Goal: Task Accomplishment & Management: Manage account settings

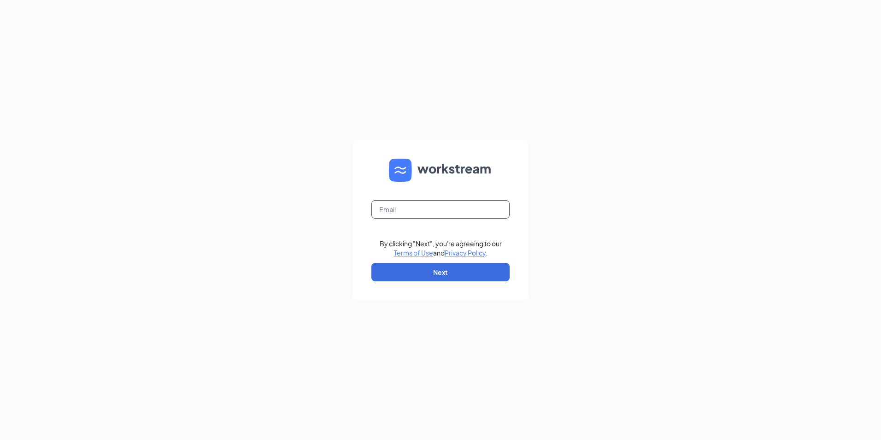
click at [416, 208] on input "text" at bounding box center [441, 209] width 138 height 18
type input "[EMAIL_ADDRESS][DOMAIN_NAME]"
click at [423, 273] on button "Next" at bounding box center [441, 272] width 138 height 18
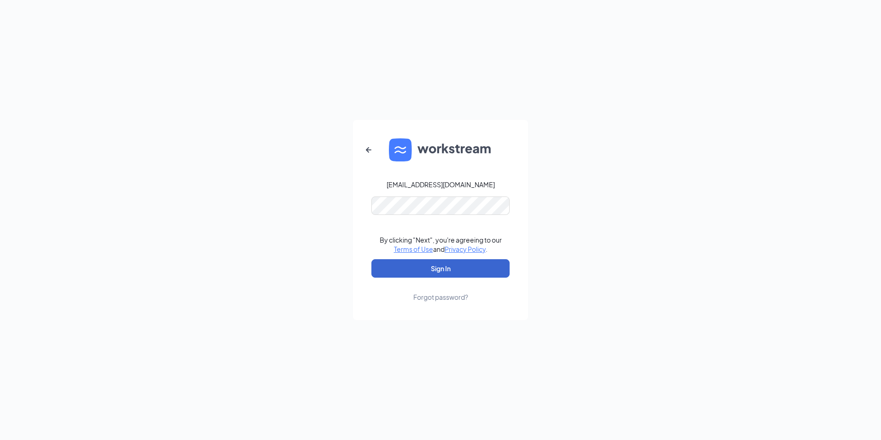
drag, startPoint x: 368, startPoint y: 254, endPoint x: 380, endPoint y: 268, distance: 19.3
click at [368, 254] on form "[EMAIL_ADDRESS][DOMAIN_NAME] By clicking "Next", you're agreeing to our Terms o…" at bounding box center [440, 220] width 175 height 200
click at [387, 275] on button "Sign In" at bounding box center [441, 268] width 138 height 18
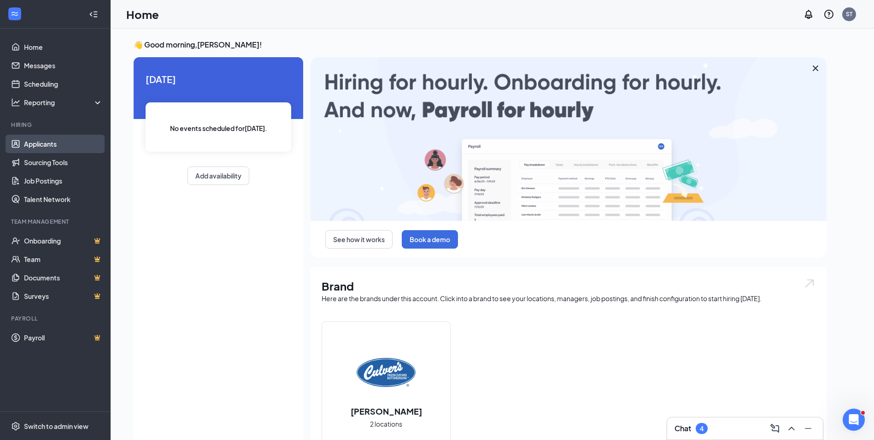
click at [63, 146] on link "Applicants" at bounding box center [63, 144] width 79 height 18
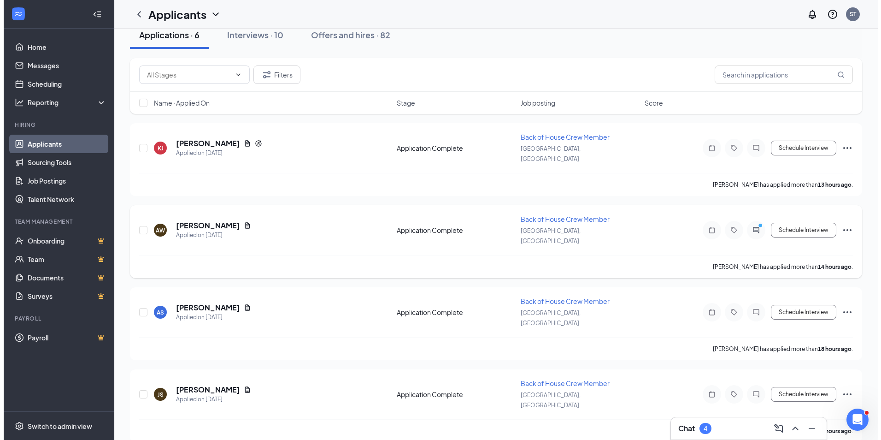
scroll to position [172, 0]
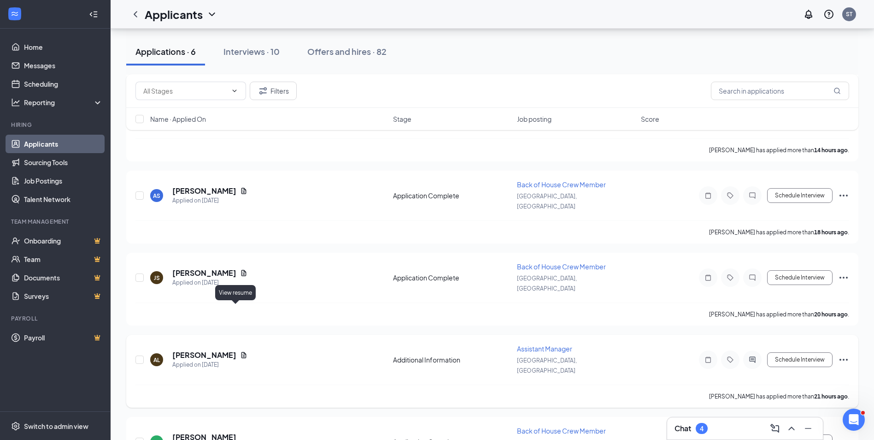
click at [242, 352] on icon "Document" at bounding box center [244, 355] width 5 height 6
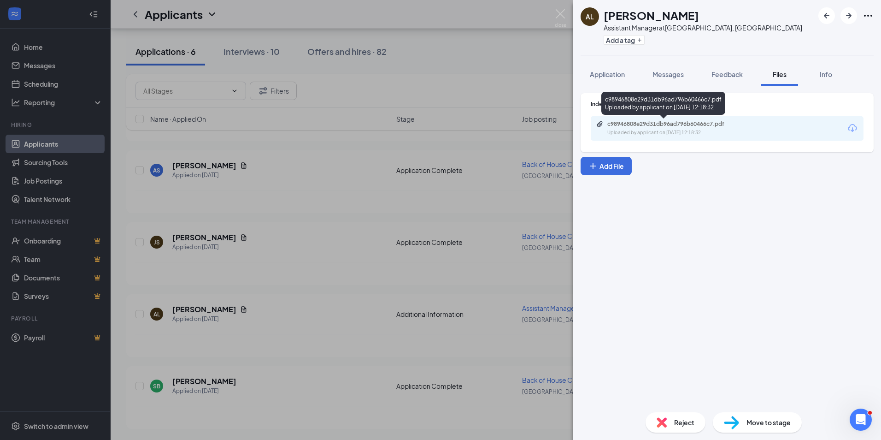
click at [636, 126] on div "c98946808e29d31db96ad796b60466c7.pdf" at bounding box center [672, 123] width 129 height 7
click at [589, 69] on button "Application" at bounding box center [607, 74] width 53 height 23
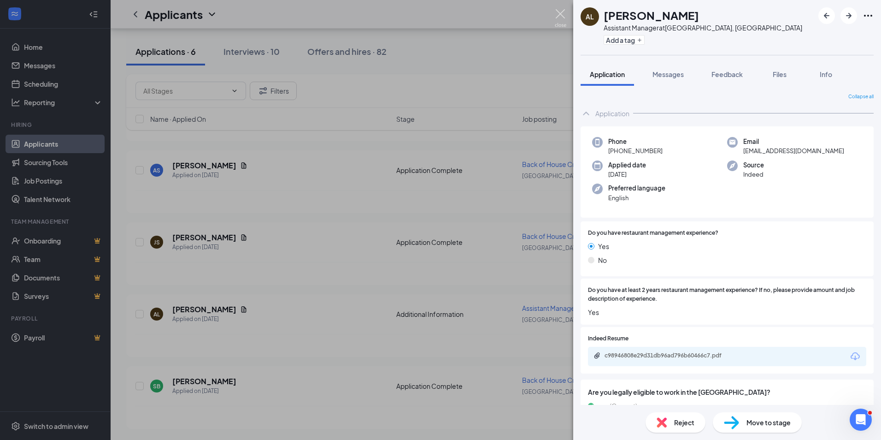
click at [562, 17] on img at bounding box center [561, 18] width 12 height 18
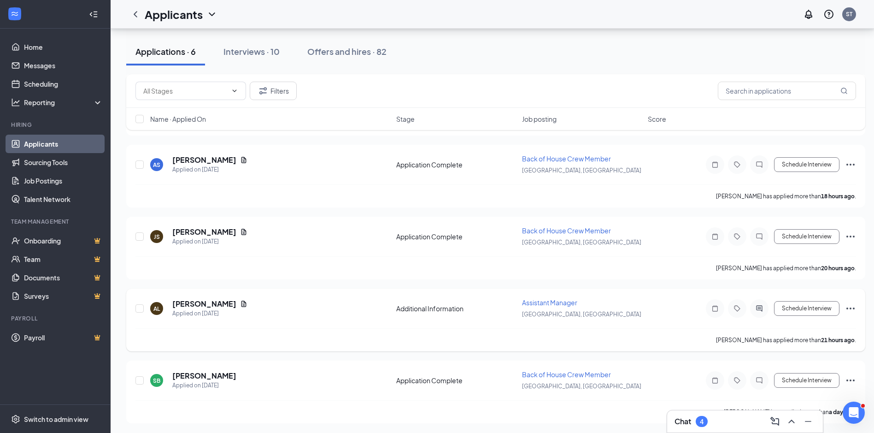
scroll to position [179, 0]
click at [211, 375] on h5 "[PERSON_NAME]" at bounding box center [204, 374] width 64 height 10
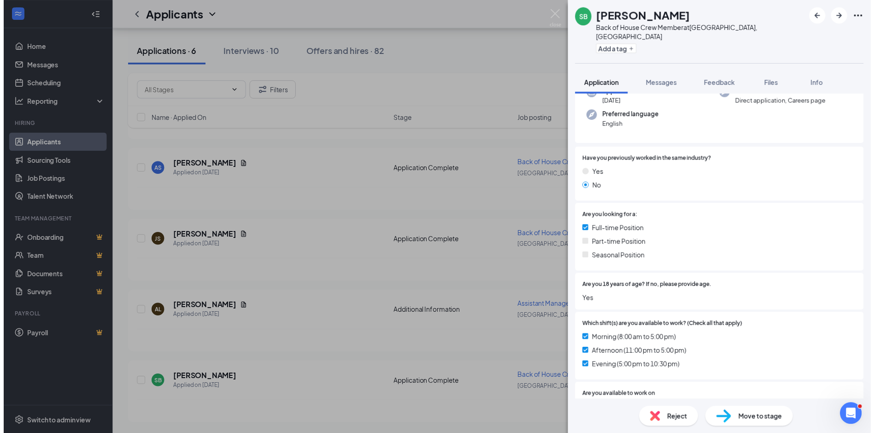
scroll to position [138, 0]
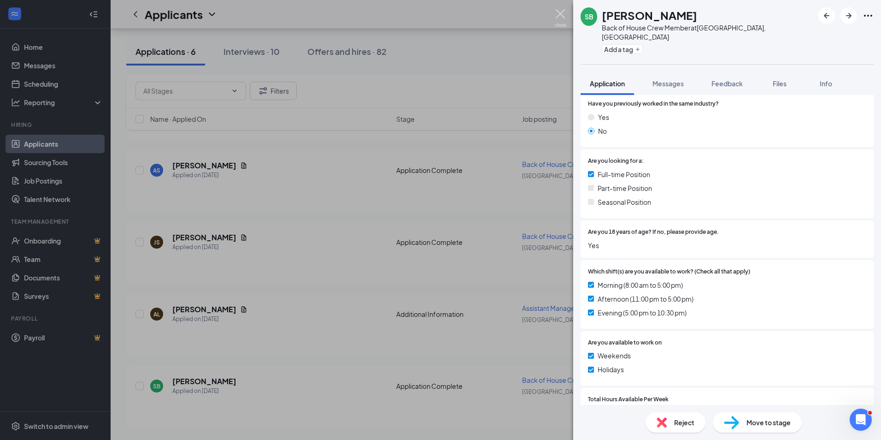
click at [560, 14] on img at bounding box center [561, 18] width 12 height 18
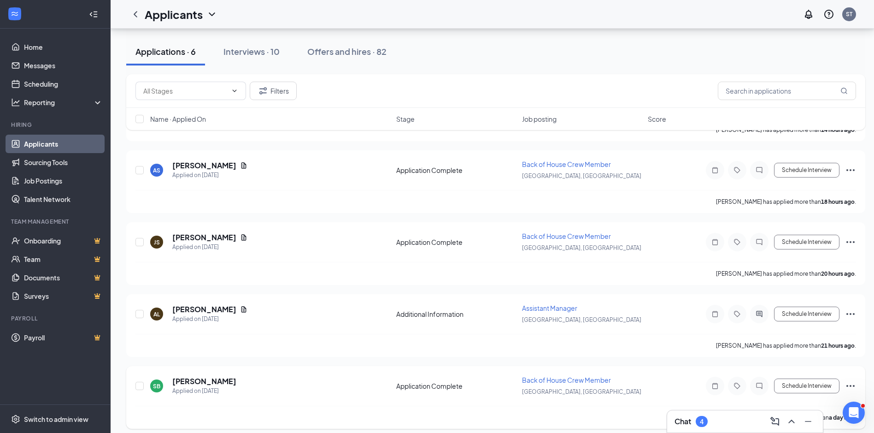
click at [852, 384] on icon "Ellipses" at bounding box center [850, 385] width 11 height 11
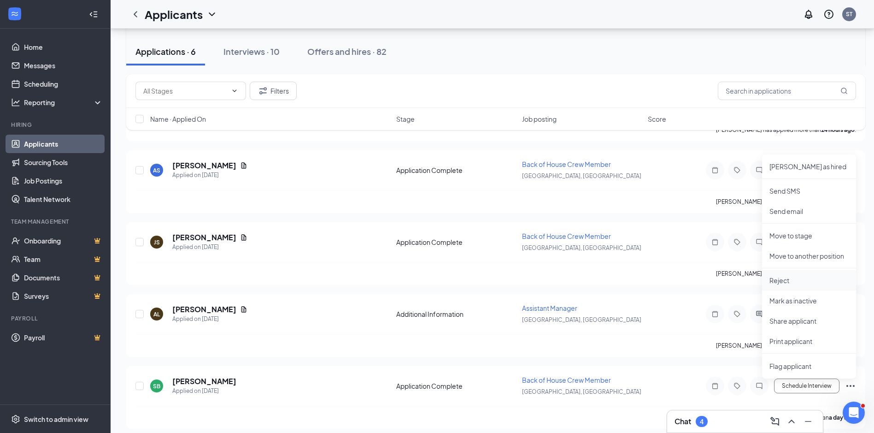
click at [799, 275] on li "Reject" at bounding box center [809, 280] width 94 height 20
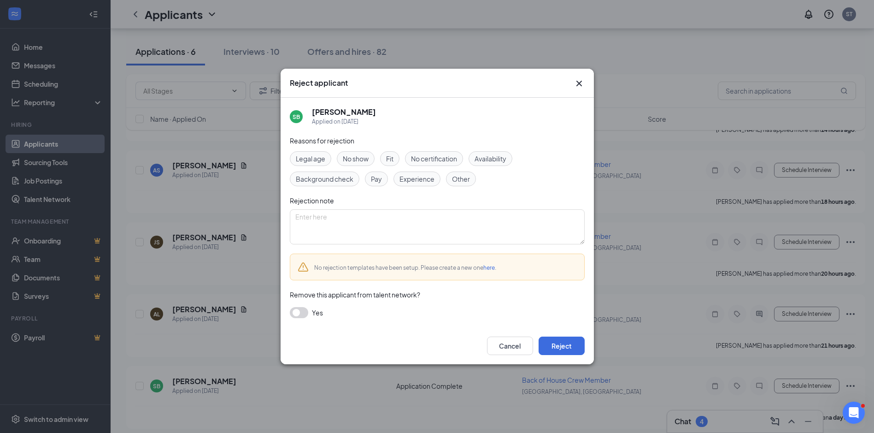
click at [401, 160] on div "Legal age No show Fit No certification Availability Background check Pay Experi…" at bounding box center [437, 168] width 295 height 35
click at [394, 160] on span "Fit" at bounding box center [389, 158] width 7 height 10
click at [550, 342] on button "Reject" at bounding box center [562, 345] width 46 height 18
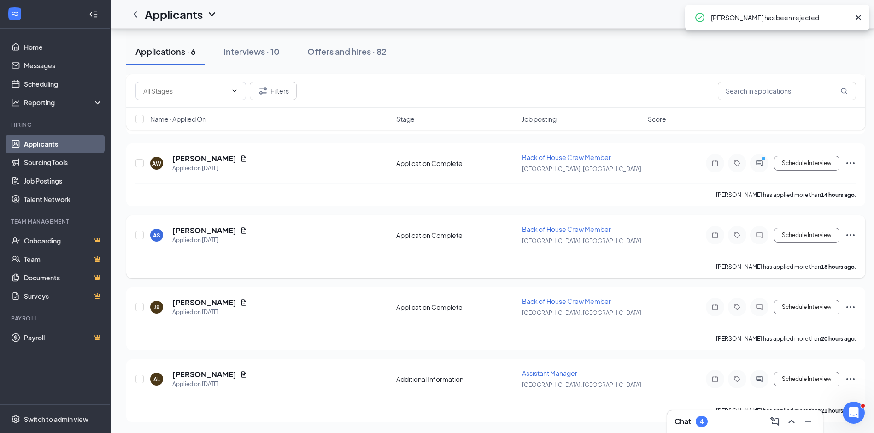
scroll to position [107, 0]
click at [240, 300] on icon "Document" at bounding box center [243, 302] width 7 height 7
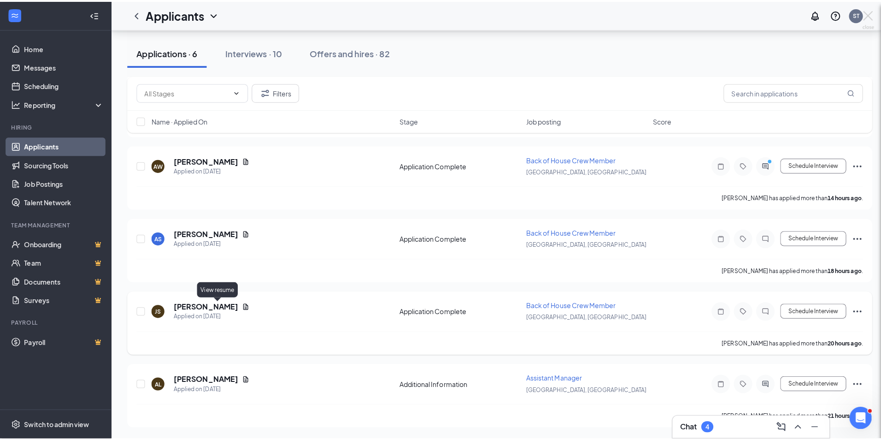
scroll to position [100, 0]
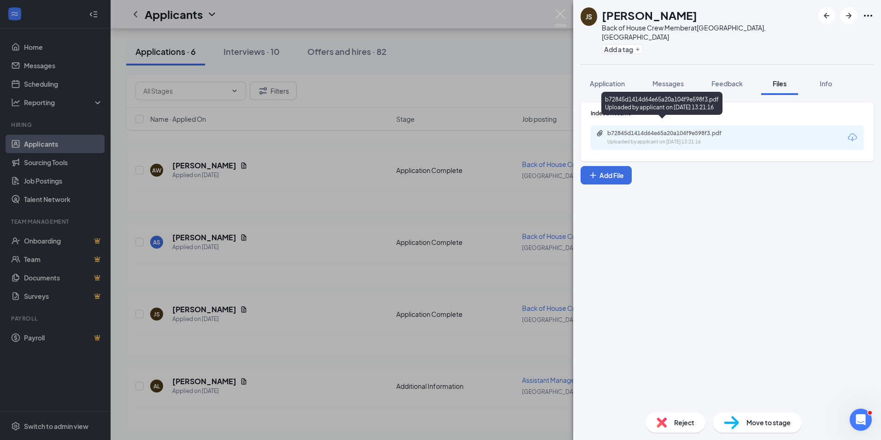
click at [655, 138] on div "Uploaded by applicant on [DATE] 13:21:16" at bounding box center [677, 141] width 138 height 7
click at [598, 79] on span "Application" at bounding box center [607, 83] width 35 height 8
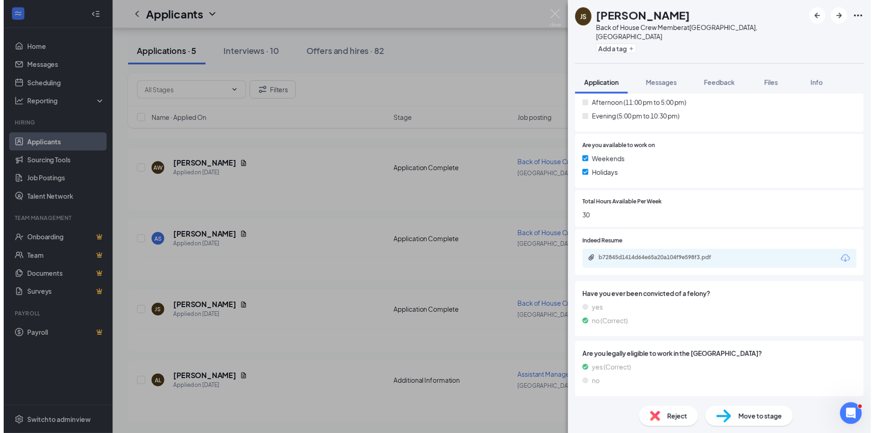
scroll to position [369, 0]
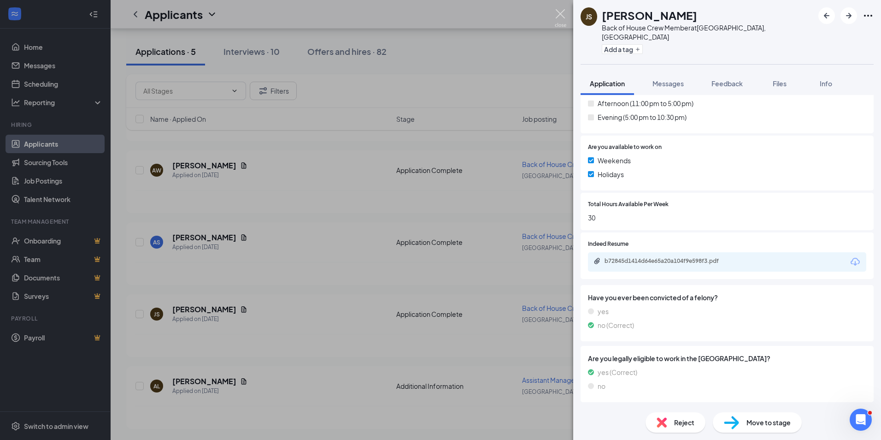
click at [565, 13] on img at bounding box center [561, 18] width 12 height 18
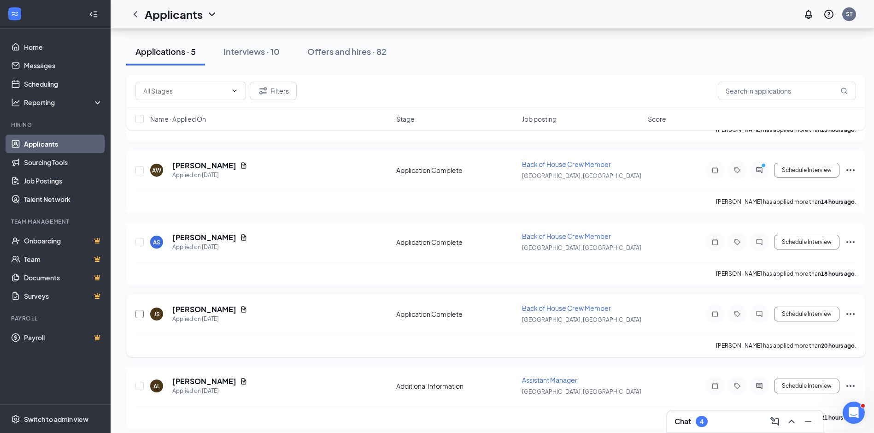
click at [140, 316] on input "checkbox" at bounding box center [140, 314] width 8 height 8
checkbox input "true"
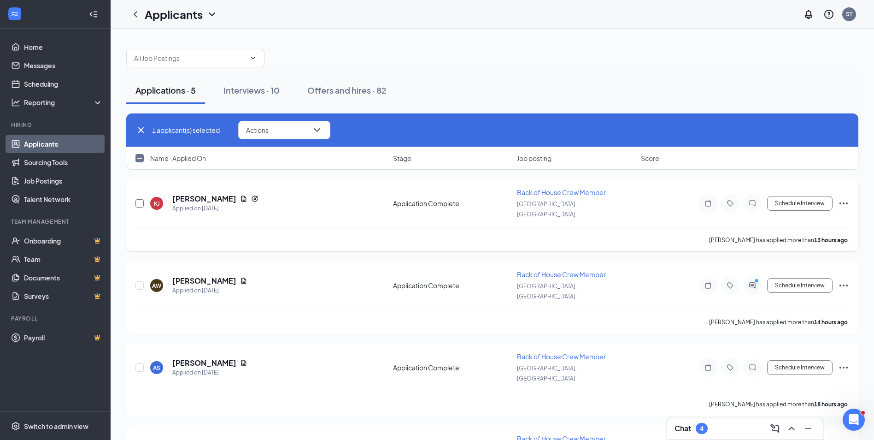
click at [140, 199] on input "checkbox" at bounding box center [140, 203] width 8 height 8
click at [319, 127] on icon "ChevronDown" at bounding box center [317, 129] width 11 height 11
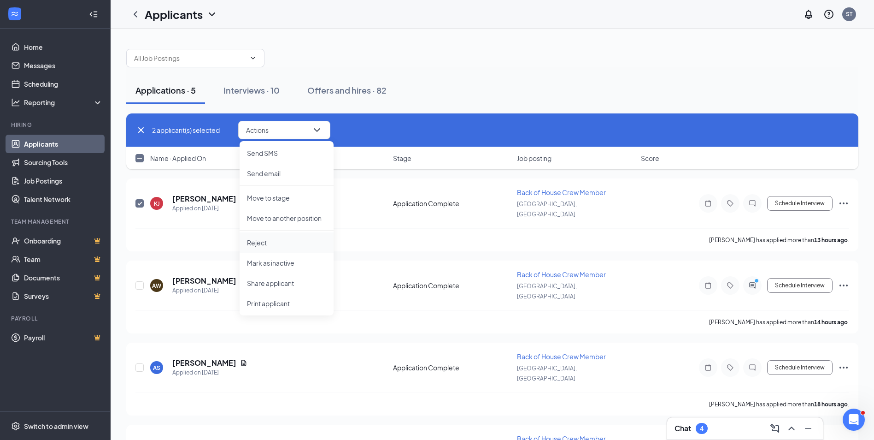
click at [278, 235] on li "Reject" at bounding box center [287, 242] width 94 height 20
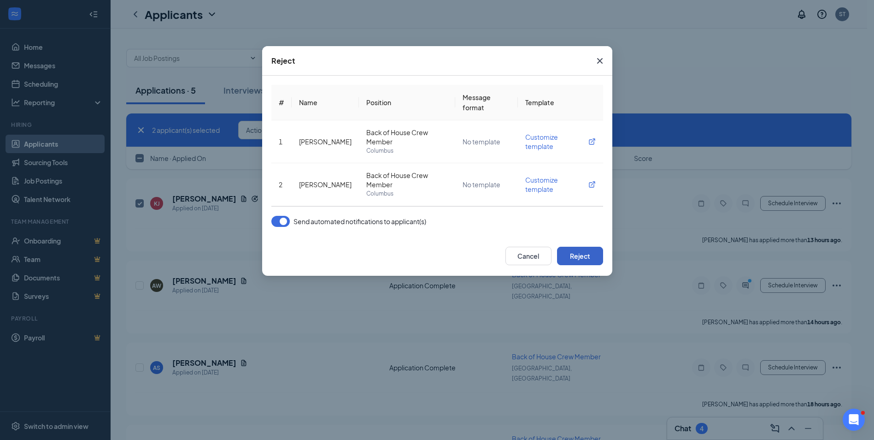
click at [567, 254] on button "Reject" at bounding box center [580, 256] width 46 height 18
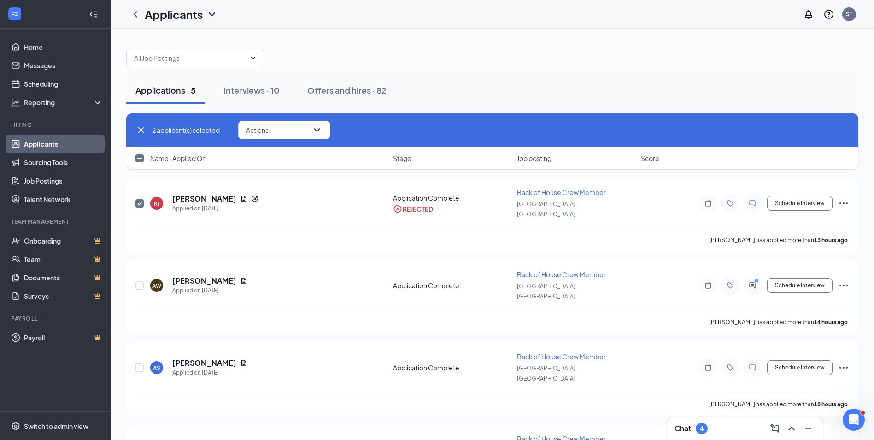
checkbox input "false"
checkbox input "true"
checkbox input "false"
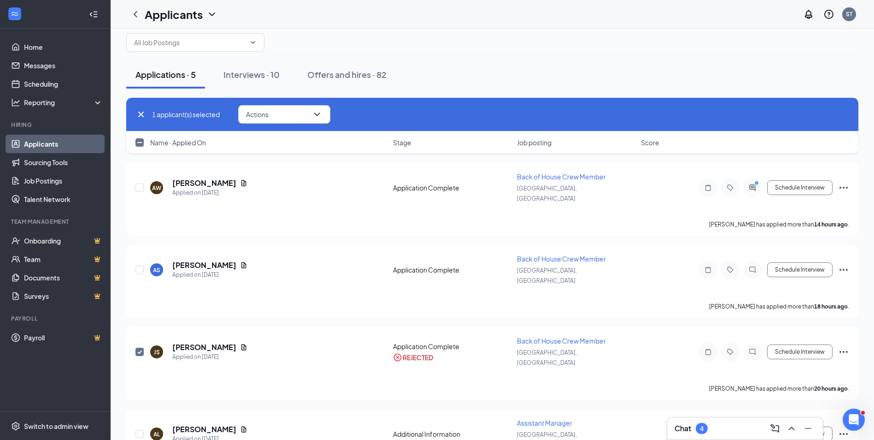
scroll to position [28, 0]
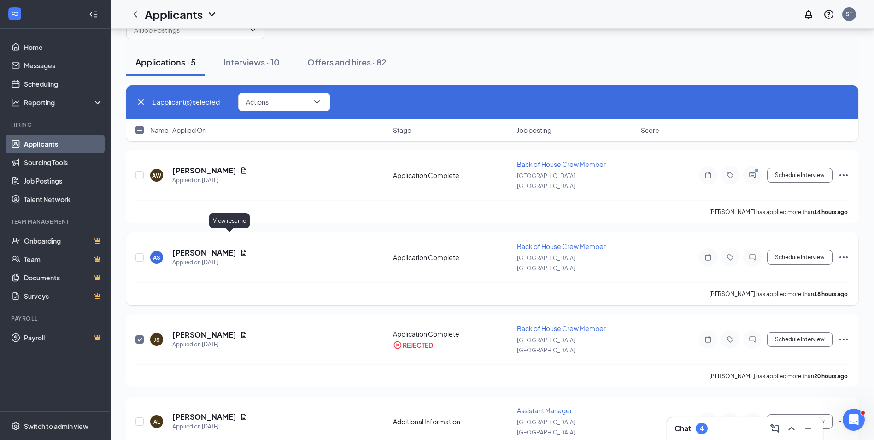
click at [240, 249] on icon "Document" at bounding box center [243, 252] width 7 height 7
checkbox input "false"
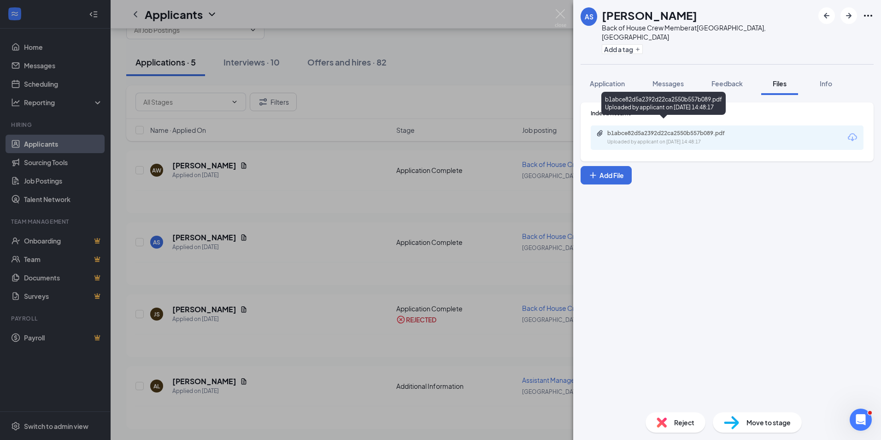
drag, startPoint x: 646, startPoint y: 155, endPoint x: 643, endPoint y: 132, distance: 23.8
click at [643, 138] on div "Uploaded by applicant on [DATE] 14:48:17" at bounding box center [677, 141] width 138 height 7
click at [560, 21] on img at bounding box center [561, 18] width 12 height 18
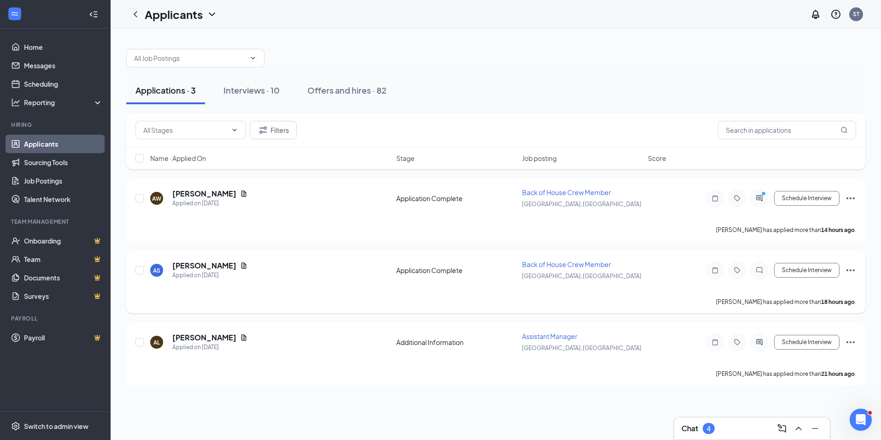
click at [847, 270] on icon "Ellipses" at bounding box center [851, 270] width 8 height 2
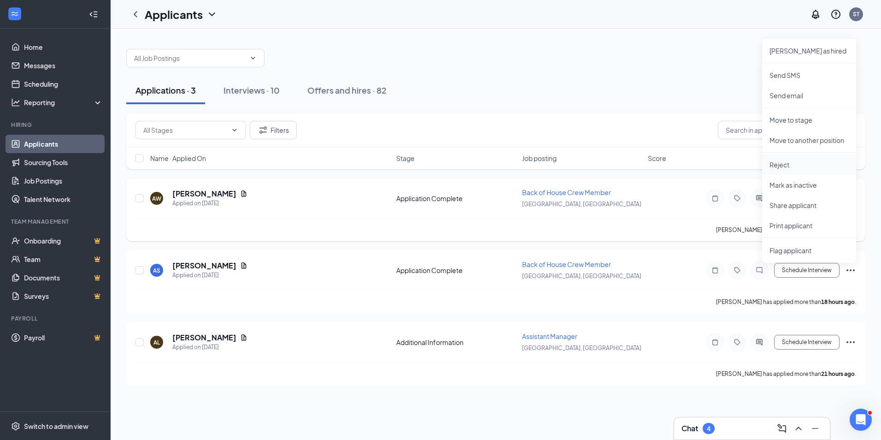
click at [785, 169] on li "Reject" at bounding box center [809, 164] width 94 height 20
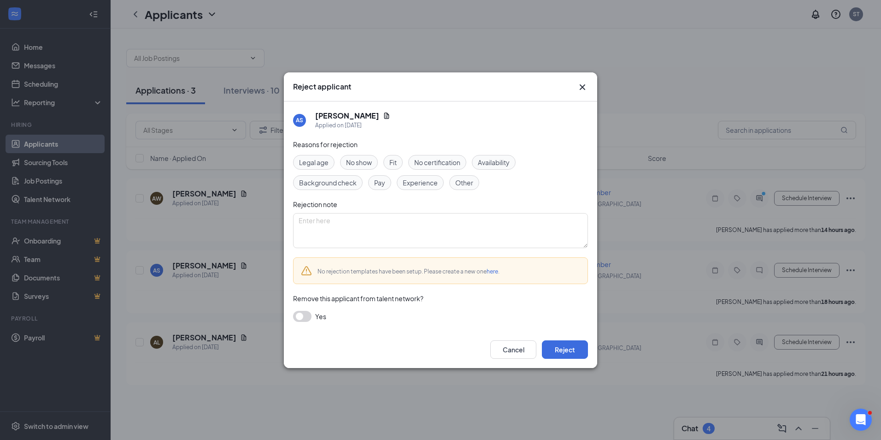
click at [393, 164] on span "Fit" at bounding box center [392, 162] width 7 height 10
click at [484, 164] on span "Availability" at bounding box center [494, 162] width 32 height 10
click at [431, 182] on span "Experience" at bounding box center [420, 182] width 35 height 10
click at [564, 345] on button "Reject" at bounding box center [565, 349] width 46 height 18
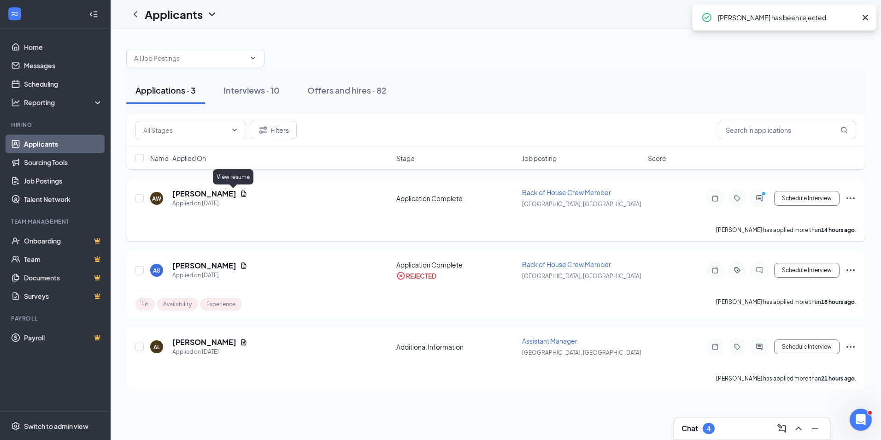
click at [240, 192] on icon "Document" at bounding box center [243, 193] width 7 height 7
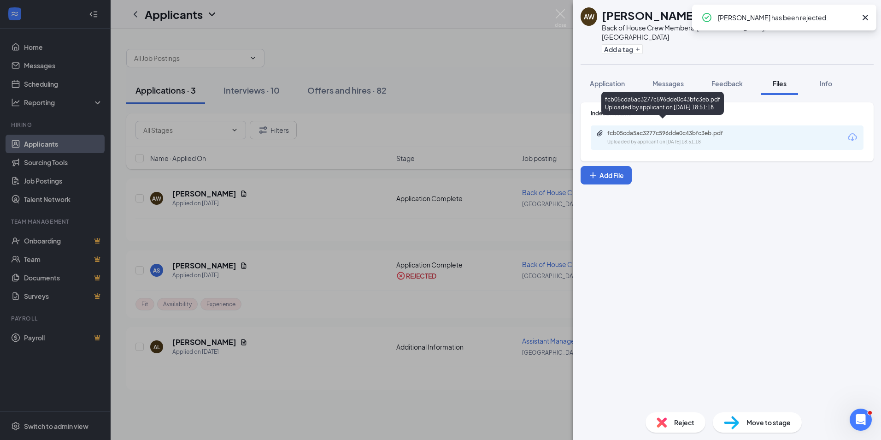
click at [641, 138] on div "Uploaded by applicant on [DATE] 18:51:18" at bounding box center [677, 141] width 138 height 7
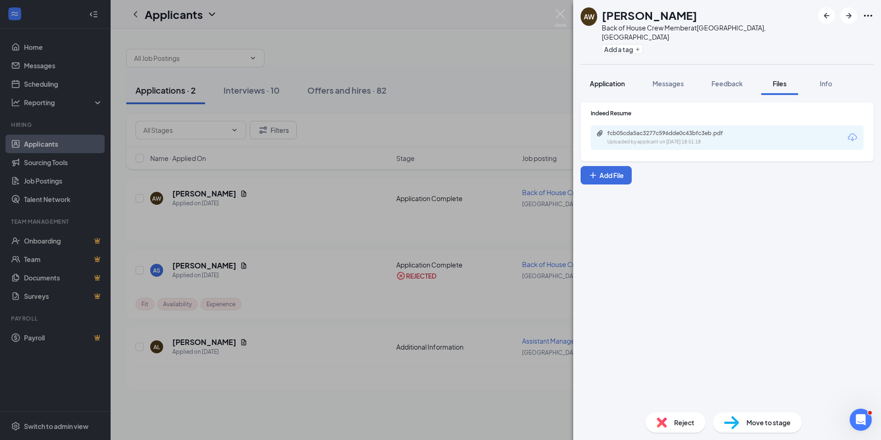
click at [612, 79] on span "Application" at bounding box center [607, 83] width 35 height 8
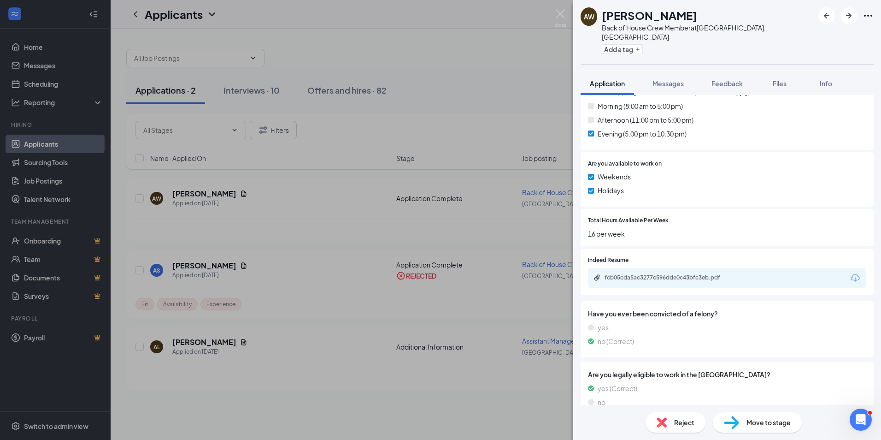
scroll to position [384, 0]
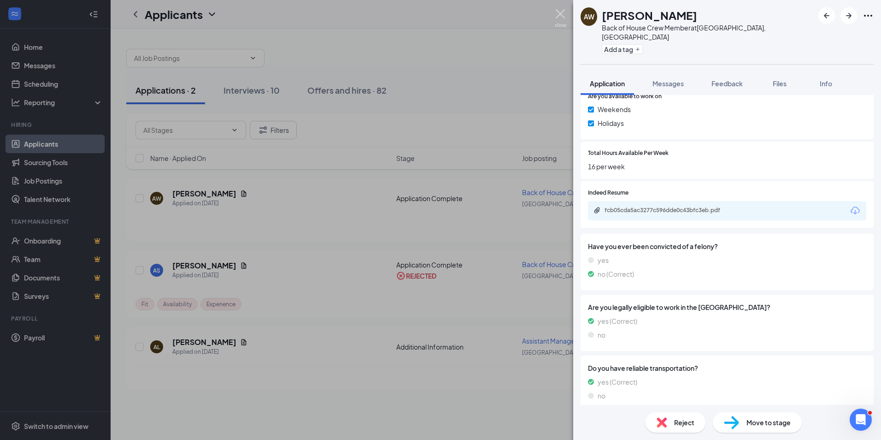
click at [558, 13] on img at bounding box center [561, 18] width 12 height 18
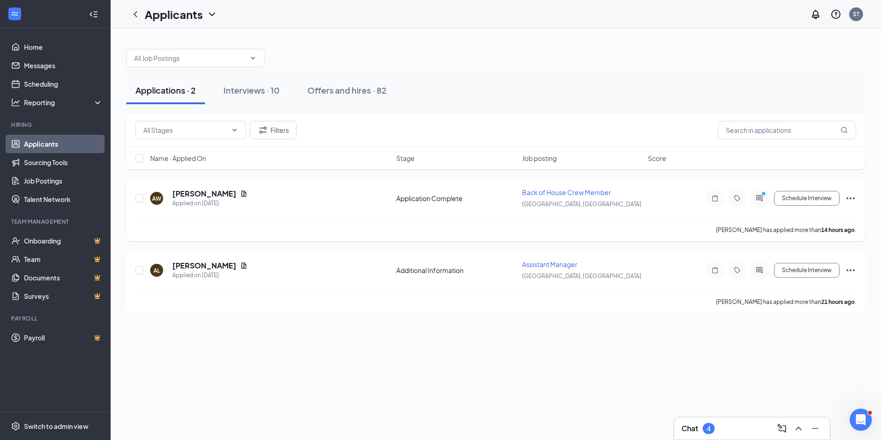
click at [845, 196] on div "Schedule Interview [PERSON_NAME] as hired Send SMS Send email Send reminder Mov…" at bounding box center [773, 198] width 166 height 18
click at [847, 195] on icon "Ellipses" at bounding box center [850, 198] width 11 height 11
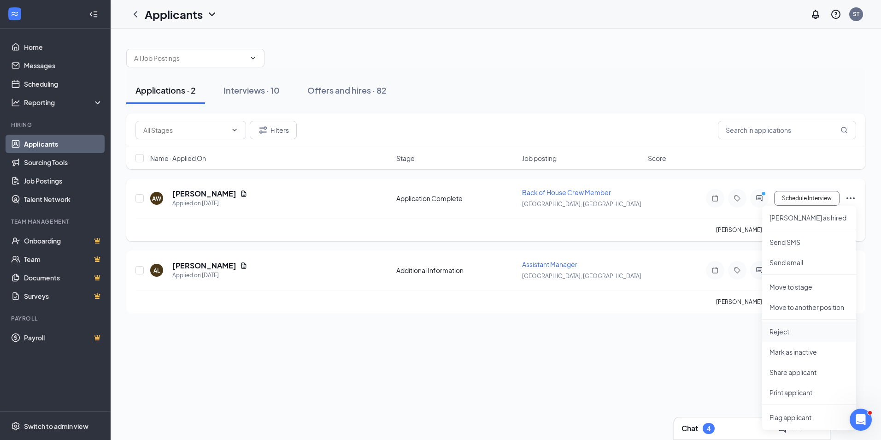
click at [800, 336] on p "Reject" at bounding box center [809, 331] width 79 height 9
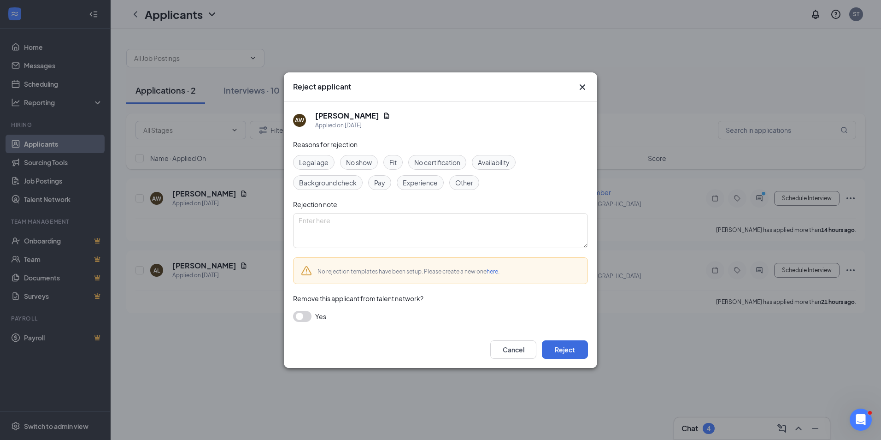
click at [474, 184] on div "Other" at bounding box center [464, 182] width 30 height 15
click at [563, 352] on button "Reject" at bounding box center [565, 349] width 46 height 18
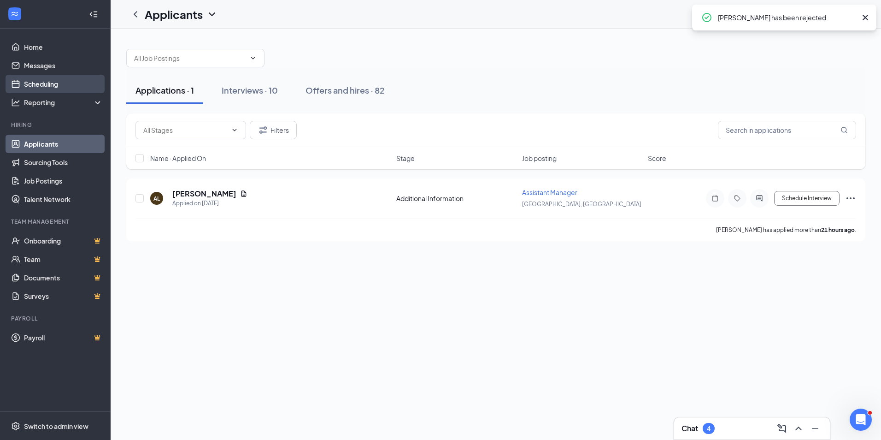
click at [44, 80] on link "Scheduling" at bounding box center [63, 84] width 79 height 18
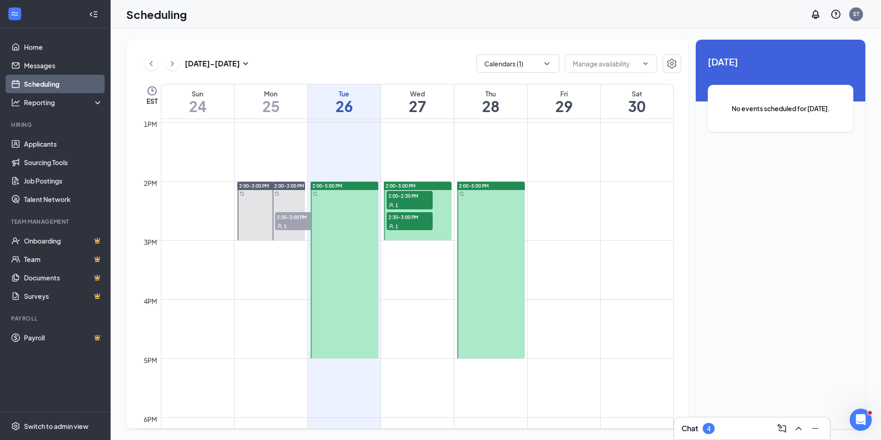
scroll to position [822, 0]
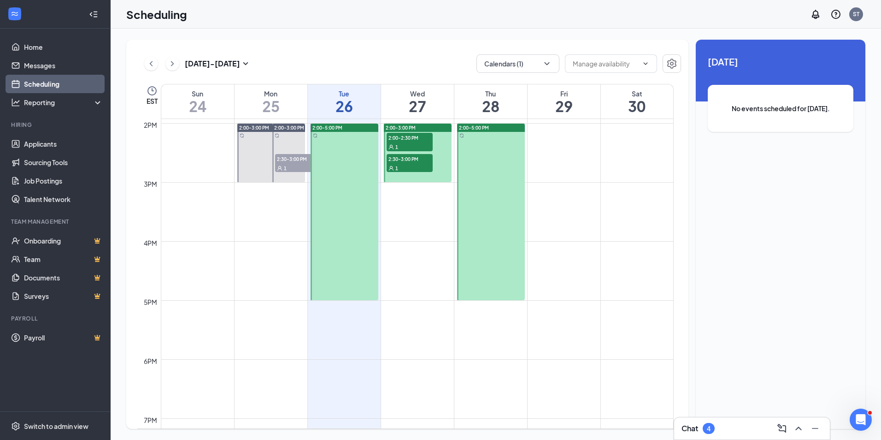
click at [405, 144] on div "1" at bounding box center [410, 146] width 46 height 9
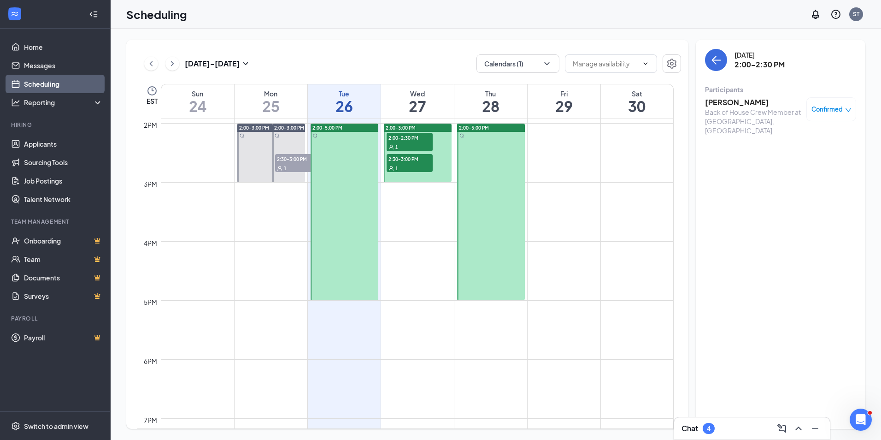
click at [406, 156] on span "2:30-3:00 PM" at bounding box center [410, 158] width 46 height 9
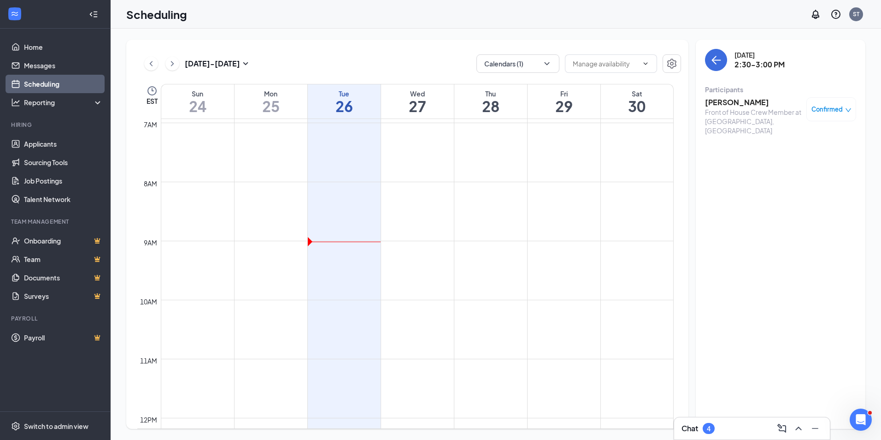
scroll to position [407, 0]
